Goal: Find specific page/section: Find specific page/section

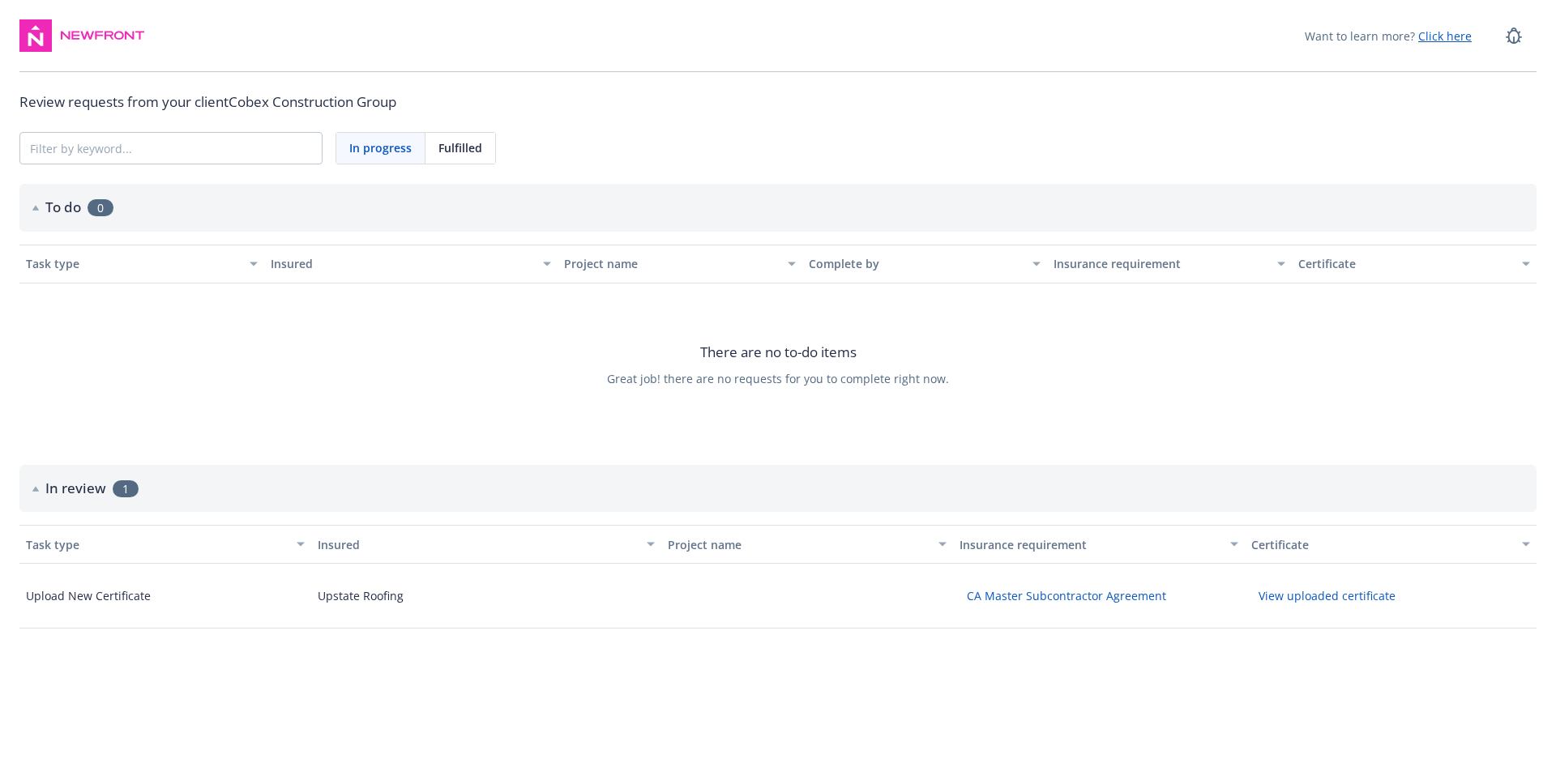
click at [863, 183] on div "Want to learn more? Click here Review requests from your client Cobex Construct…" at bounding box center [778, 330] width 1556 height 661
